Goal: Information Seeking & Learning: Understand process/instructions

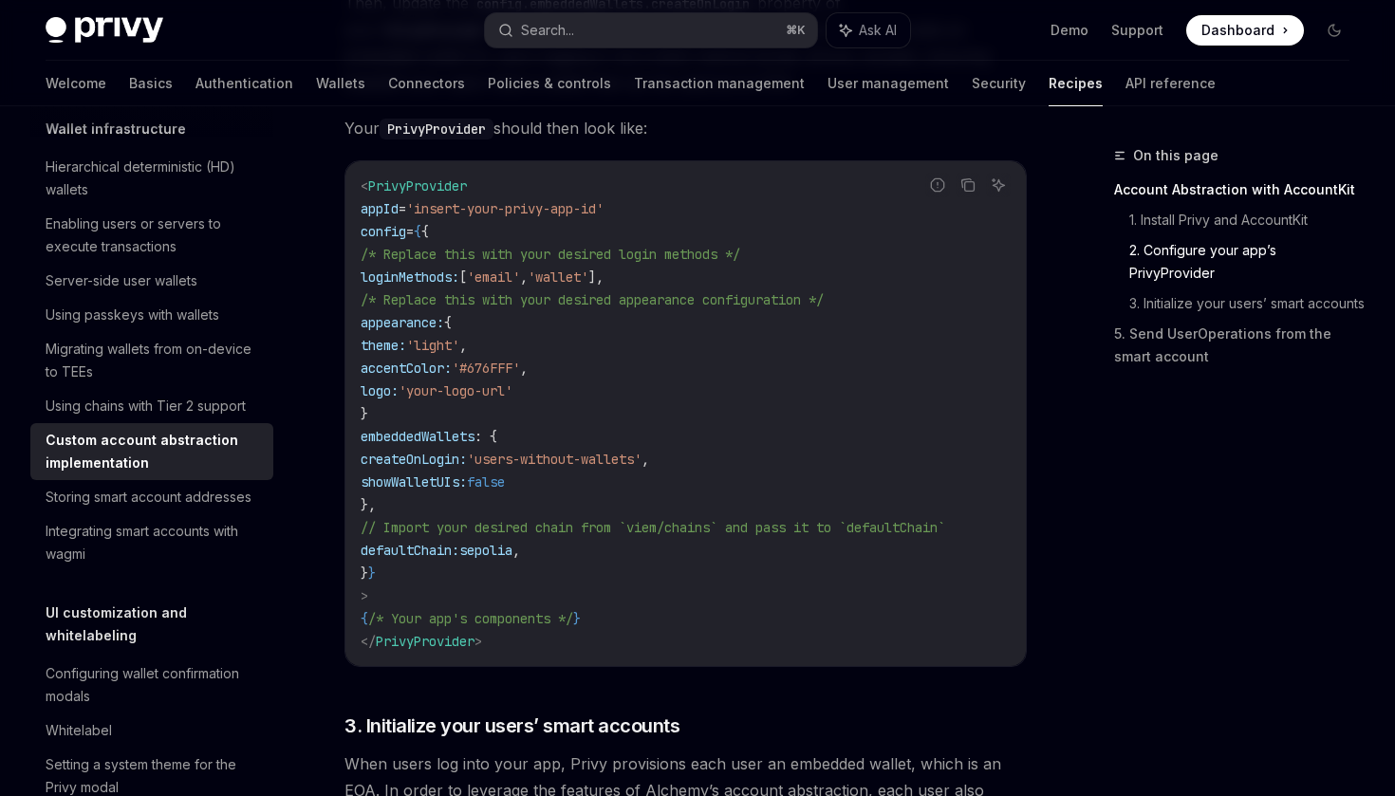
scroll to position [1168, 0]
click at [619, 530] on span "// Import your desired chain from `viem/chains` and pass it to `defaultChain`" at bounding box center [653, 525] width 585 height 17
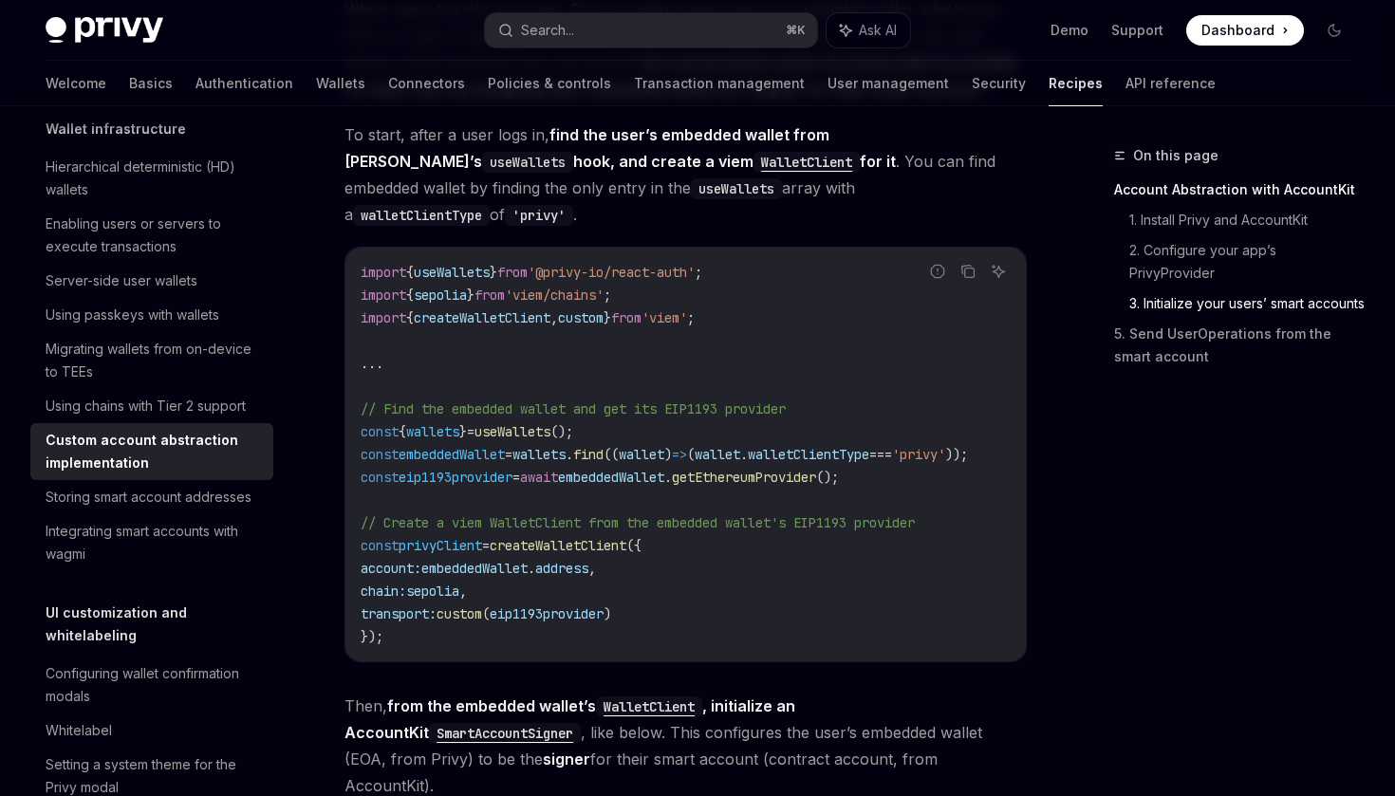
scroll to position [1919, 0]
click at [604, 610] on span "eip1193provider" at bounding box center [547, 615] width 114 height 17
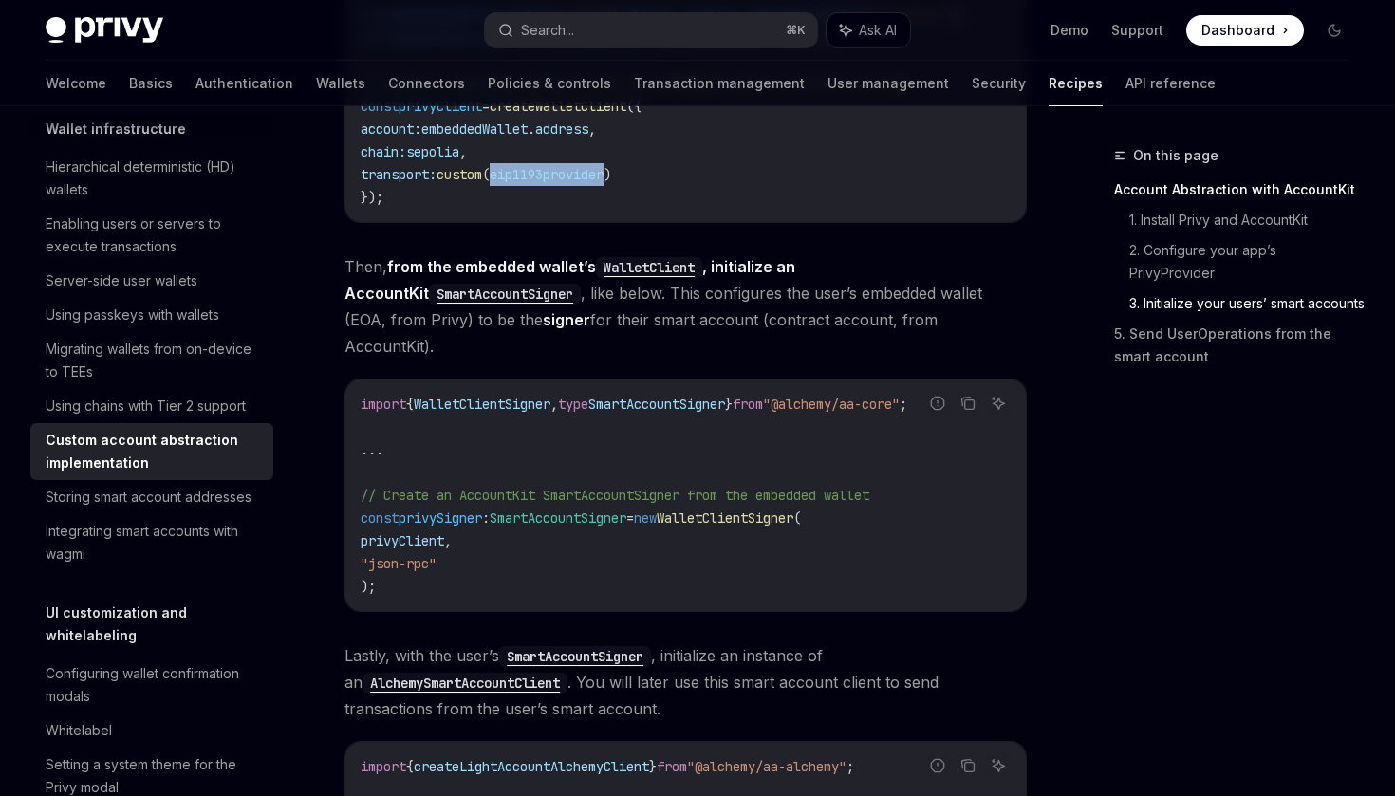
scroll to position [2369, 0]
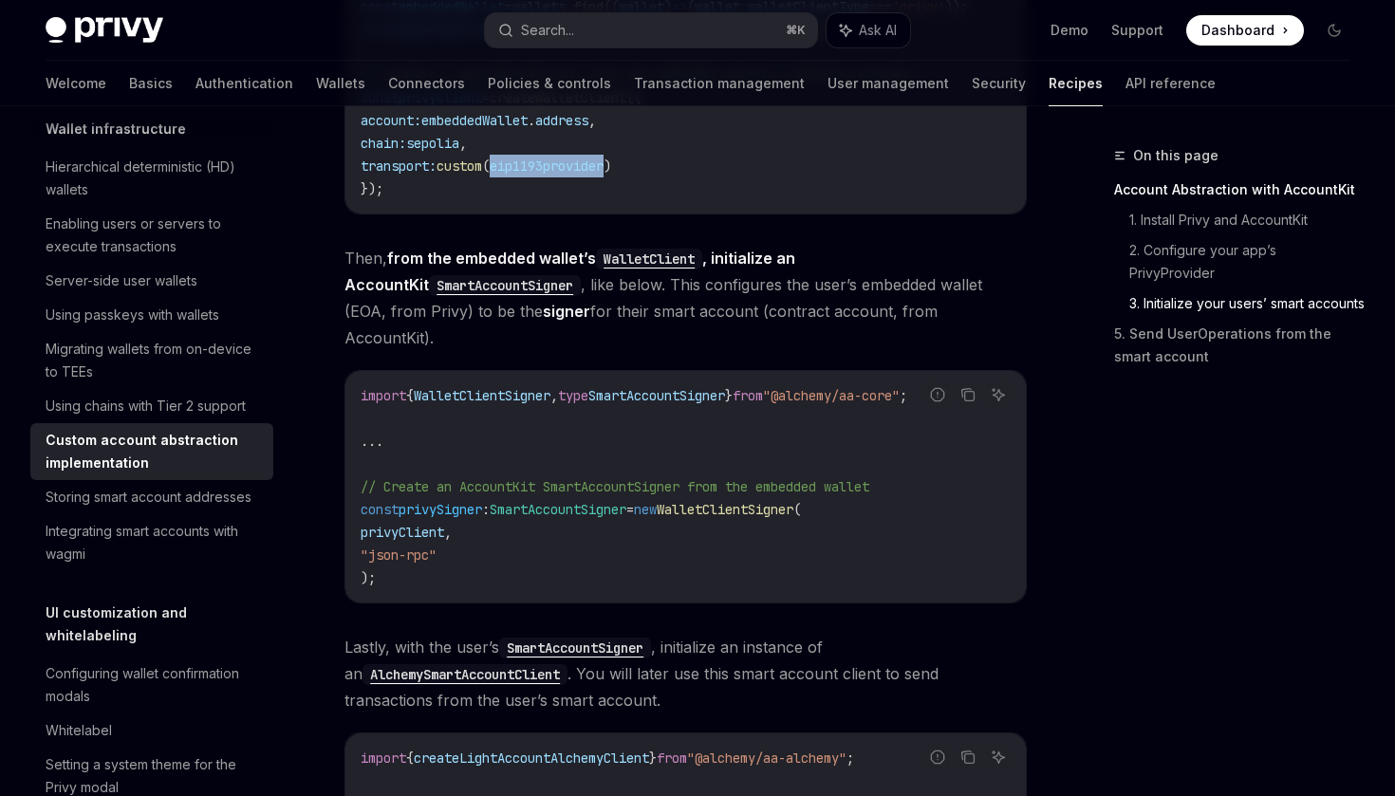
click at [578, 283] on span "Then, from the embedded wallet’s WalletClient , initialize an AccountKit SmartA…" at bounding box center [686, 298] width 682 height 106
click at [641, 293] on span "Then, from the embedded wallet’s WalletClient , initialize an AccountKit SmartA…" at bounding box center [686, 298] width 682 height 106
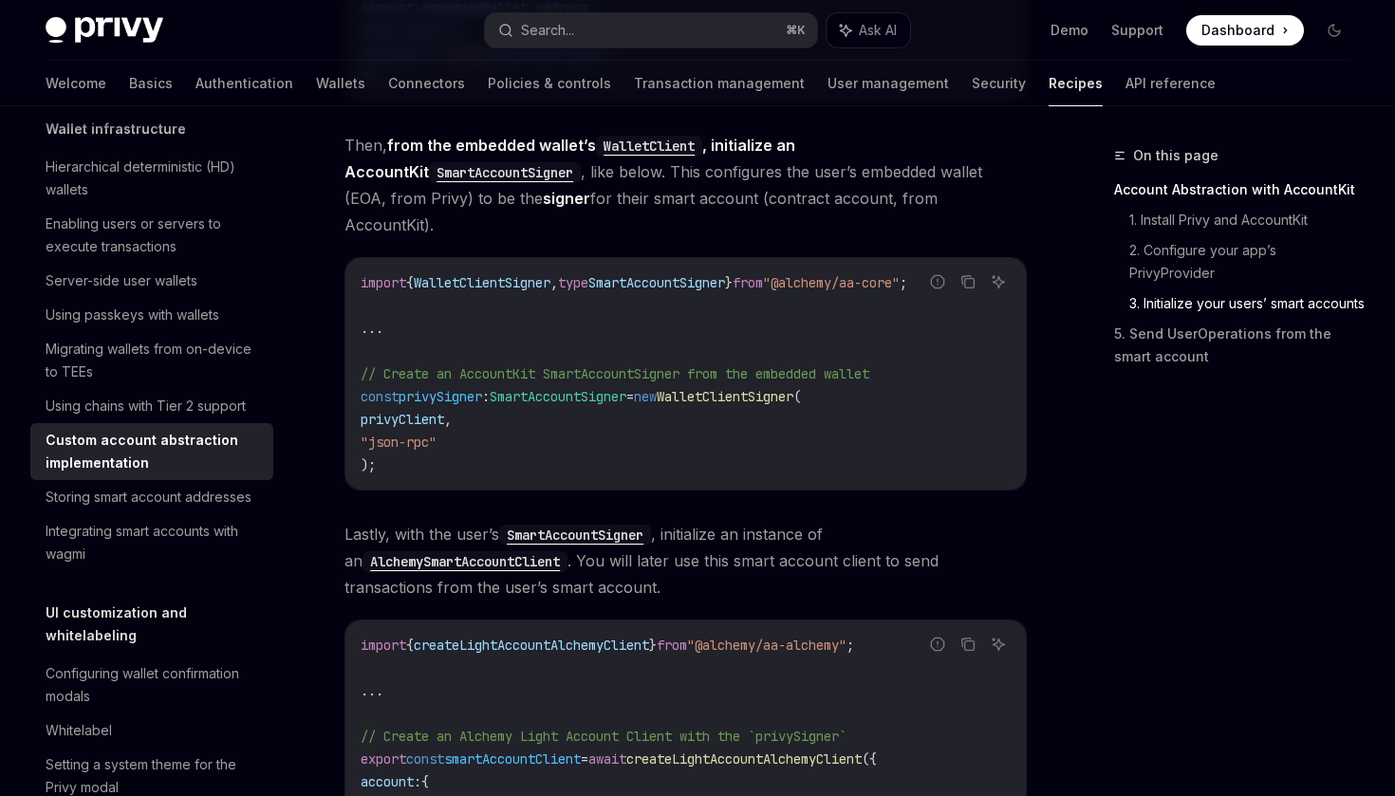
scroll to position [2484, 0]
click at [555, 179] on span "Then, from the embedded wallet’s WalletClient , initialize an AccountKit SmartA…" at bounding box center [686, 183] width 682 height 106
click at [654, 192] on span "Then, from the embedded wallet’s WalletClient , initialize an AccountKit SmartA…" at bounding box center [686, 183] width 682 height 106
click at [773, 192] on span "Then, from the embedded wallet’s WalletClient , initialize an AccountKit SmartA…" at bounding box center [686, 183] width 682 height 106
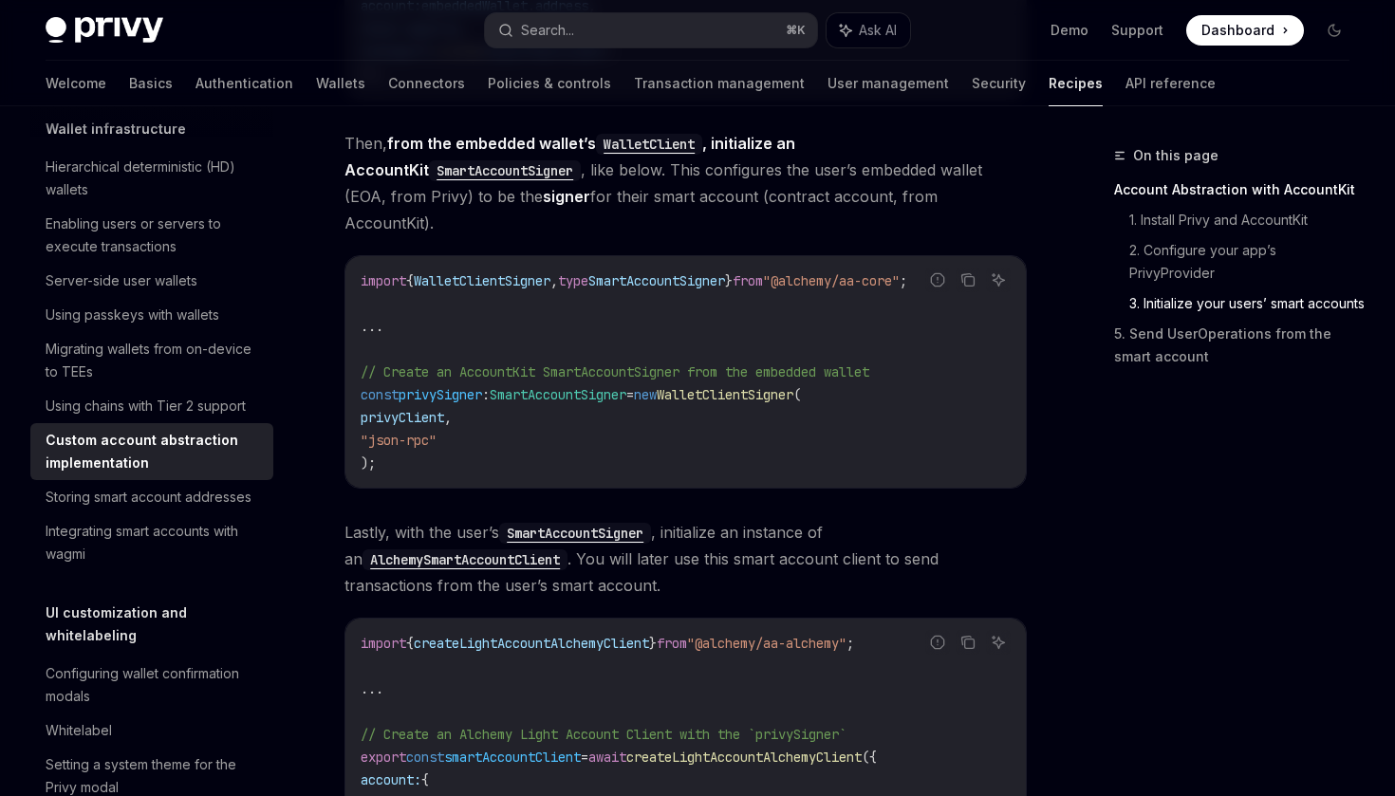
click at [773, 192] on span "Then, from the embedded wallet’s WalletClient , initialize an AccountKit SmartA…" at bounding box center [686, 183] width 682 height 106
click at [863, 199] on span "Then, from the embedded wallet’s WalletClient , initialize an AccountKit SmartA…" at bounding box center [686, 183] width 682 height 106
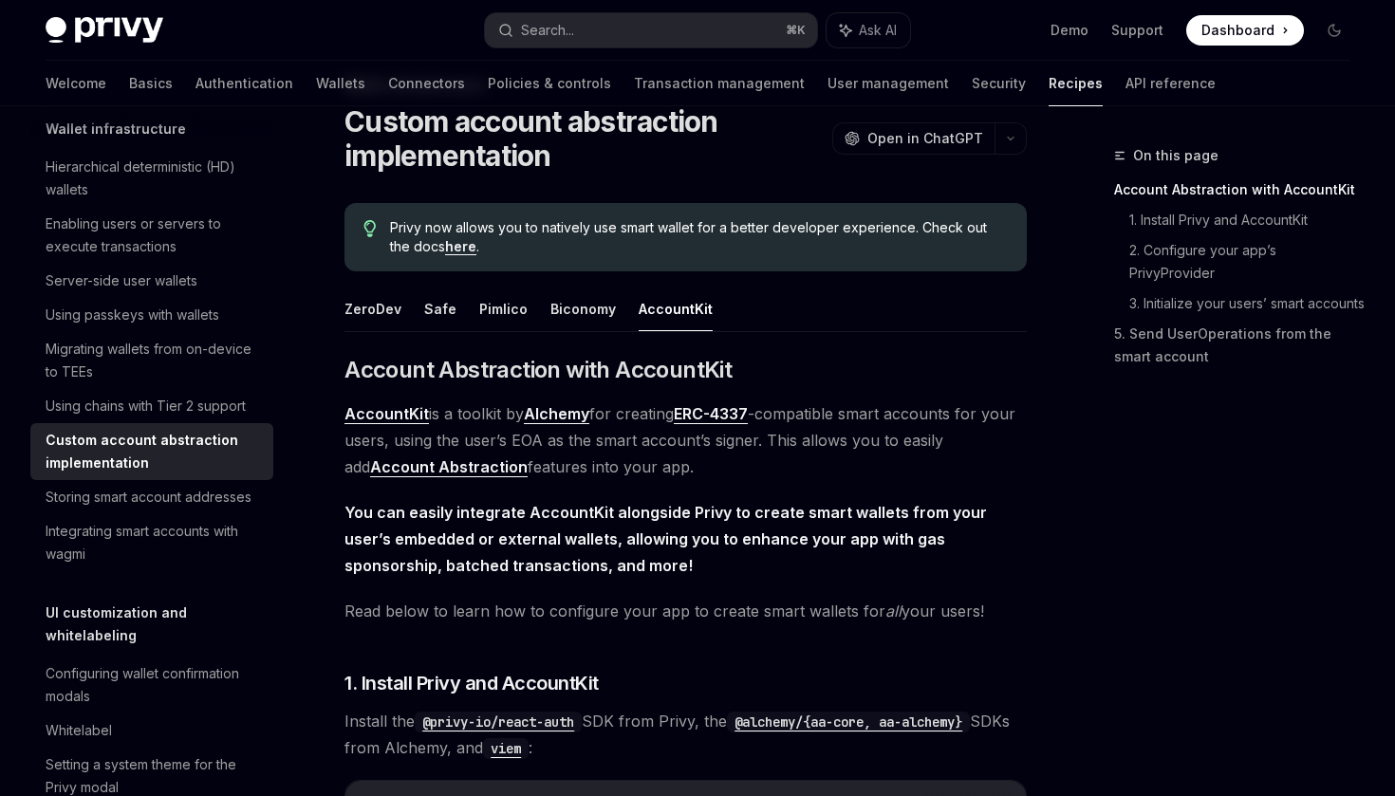
scroll to position [0, 0]
